Goal: Entertainment & Leisure: Browse casually

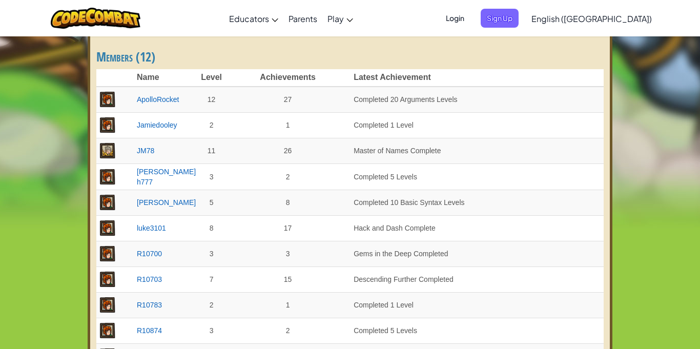
scroll to position [211, 0]
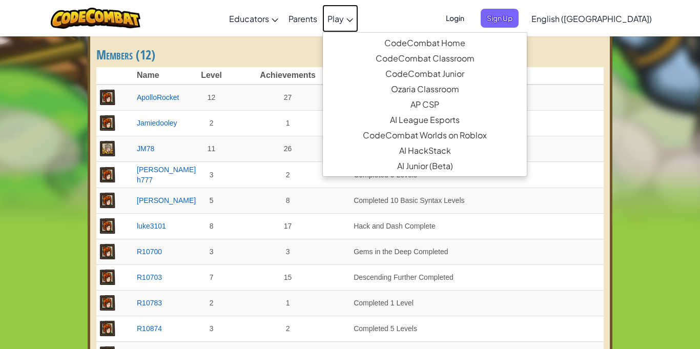
click at [344, 22] on span "Play" at bounding box center [335, 18] width 16 height 11
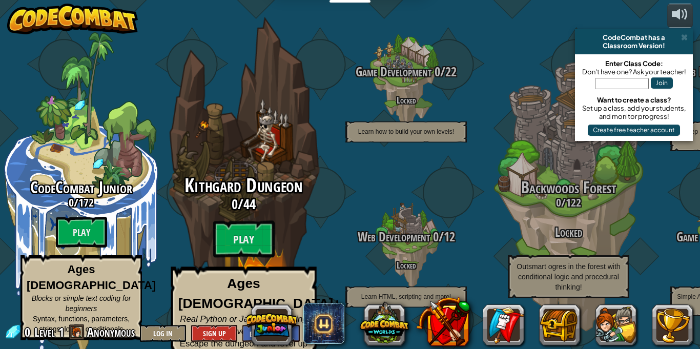
click at [250, 198] on span "44" at bounding box center [249, 204] width 12 height 18
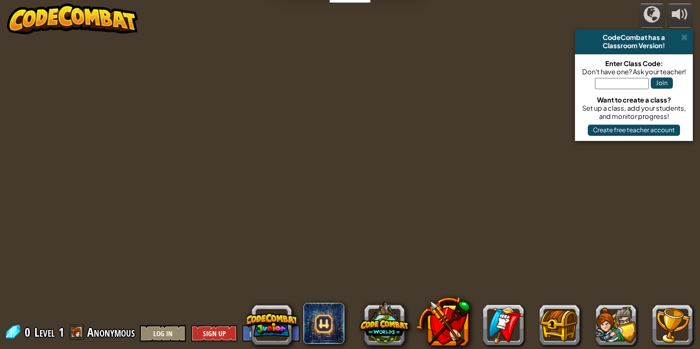
click at [687, 35] on div "CodeCombat has a" at bounding box center [634, 37] width 110 height 8
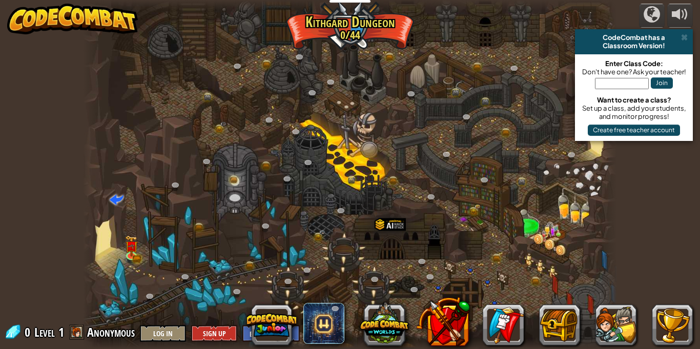
click at [686, 37] on span at bounding box center [684, 37] width 7 height 8
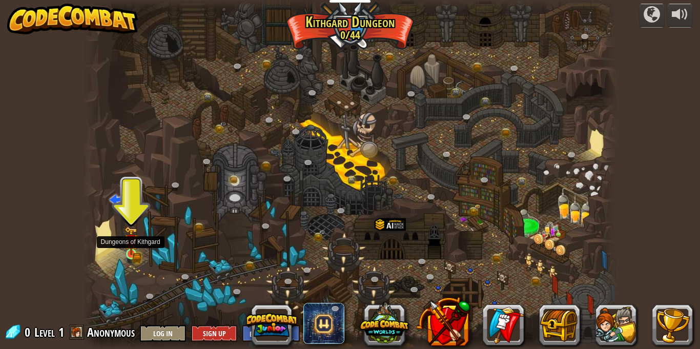
click at [131, 248] on img at bounding box center [130, 240] width 13 height 28
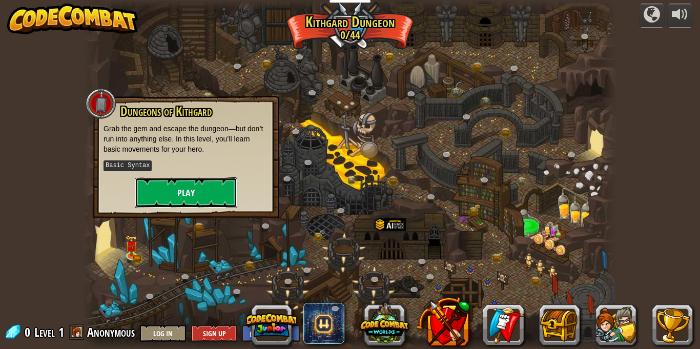
click at [193, 185] on button "Play" at bounding box center [186, 192] width 102 height 31
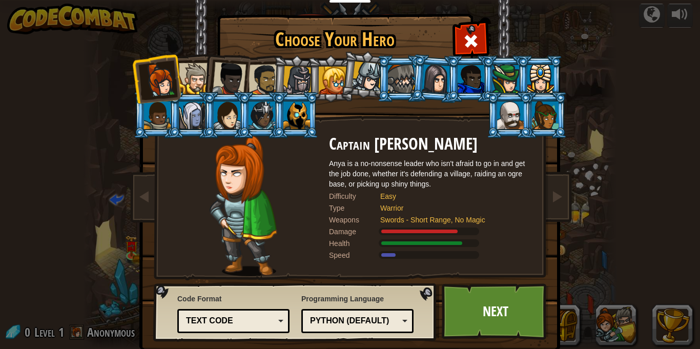
click at [296, 107] on div at bounding box center [296, 115] width 27 height 28
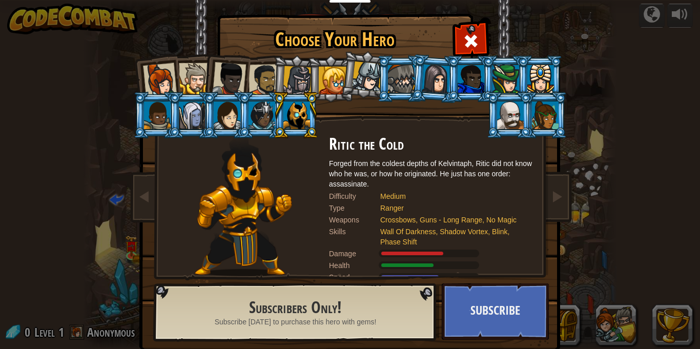
click at [247, 76] on li at bounding box center [226, 77] width 50 height 50
